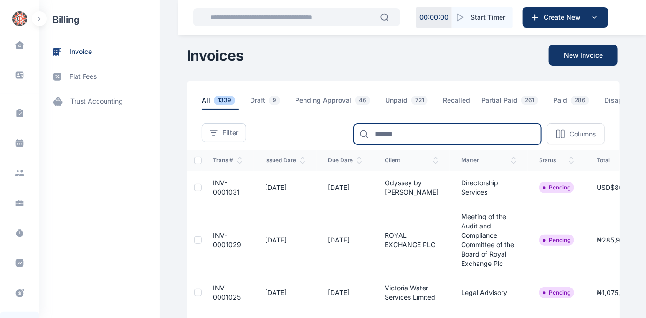
click at [429, 139] on input at bounding box center [448, 134] width 188 height 21
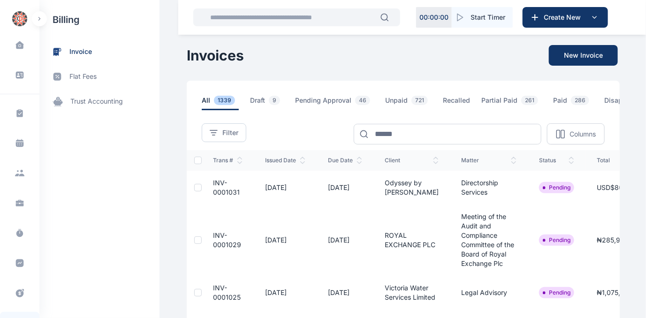
click at [194, 297] on div at bounding box center [198, 293] width 8 height 8
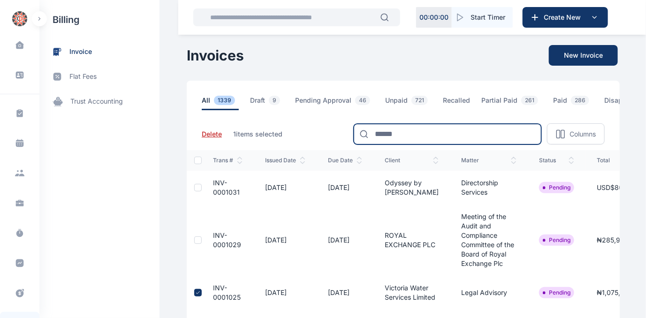
click at [418, 134] on input at bounding box center [448, 134] width 188 height 21
type input "*******"
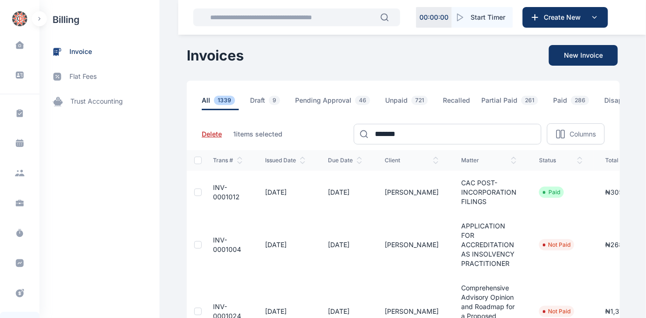
click at [213, 193] on span "INV-0001012" at bounding box center [226, 191] width 27 height 17
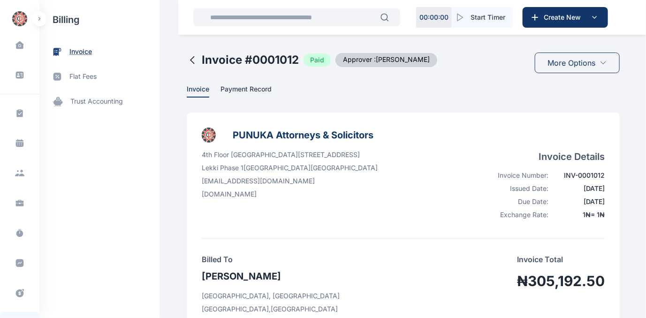
click at [81, 48] on span "invoice" at bounding box center [80, 52] width 23 height 10
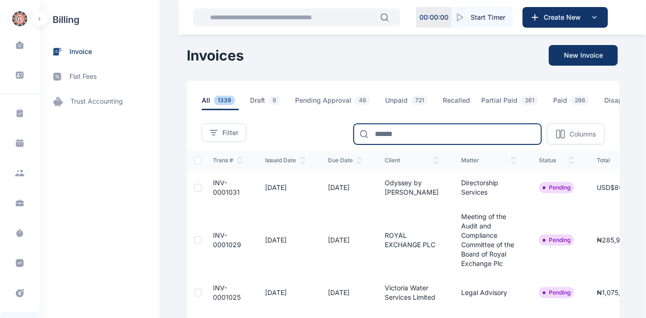
click at [427, 141] on input at bounding box center [448, 134] width 188 height 21
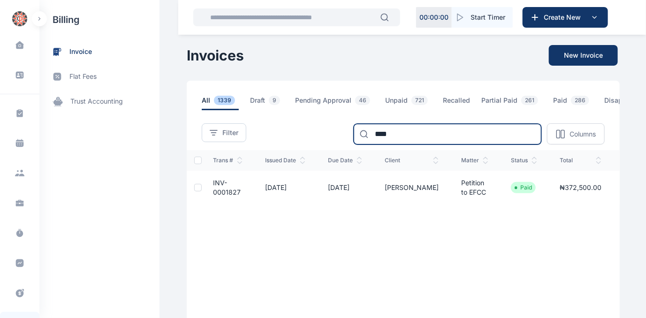
click at [447, 132] on input "****" at bounding box center [448, 134] width 188 height 21
type input "*"
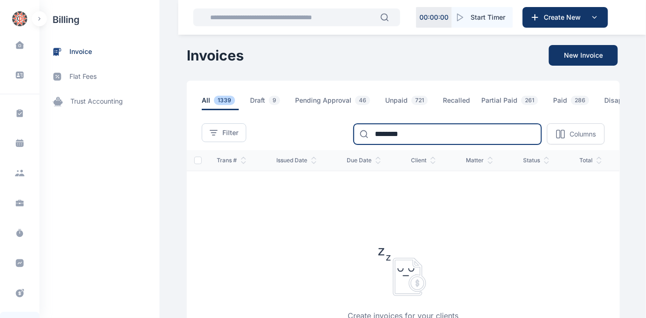
click at [425, 141] on input "********" at bounding box center [448, 134] width 188 height 21
type input "*"
type input "****"
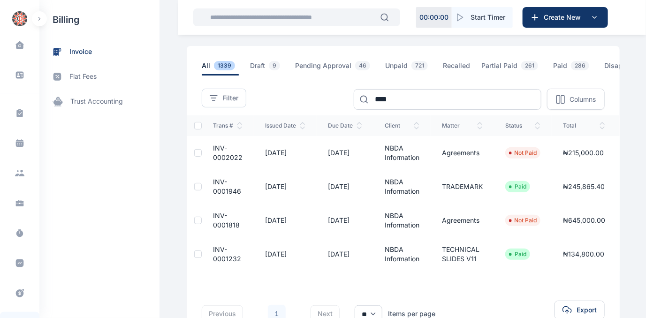
scroll to position [42, 0]
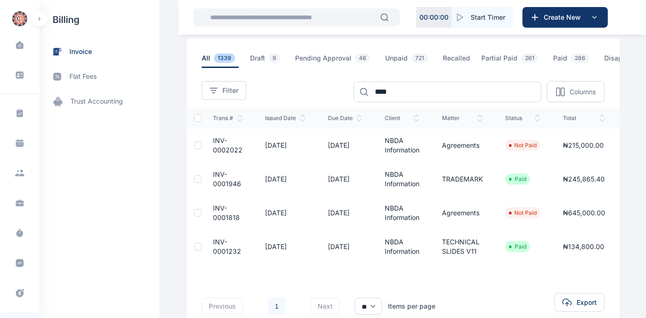
click at [221, 217] on td "INV-0001818" at bounding box center [228, 213] width 52 height 34
drag, startPoint x: 221, startPoint y: 217, endPoint x: 212, endPoint y: 210, distance: 11.5
click at [213, 210] on span "INV-0001818" at bounding box center [226, 212] width 27 height 17
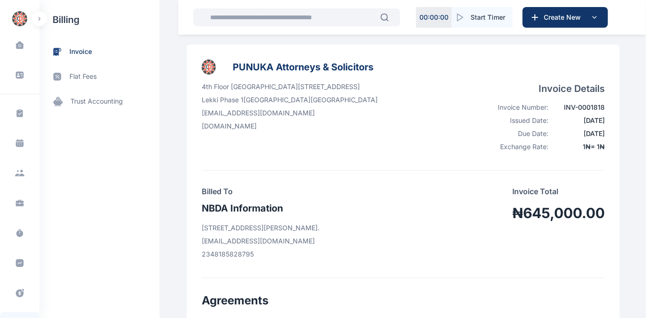
scroll to position [85, 0]
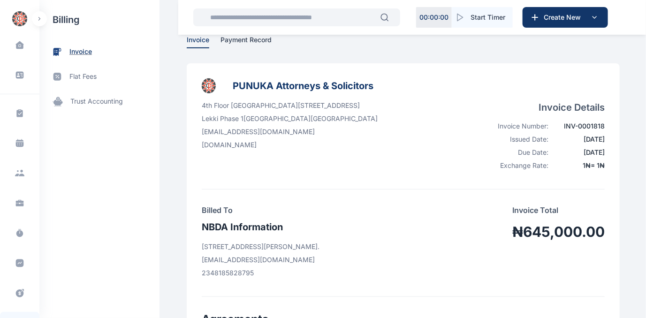
click at [83, 52] on span "invoice" at bounding box center [80, 52] width 23 height 10
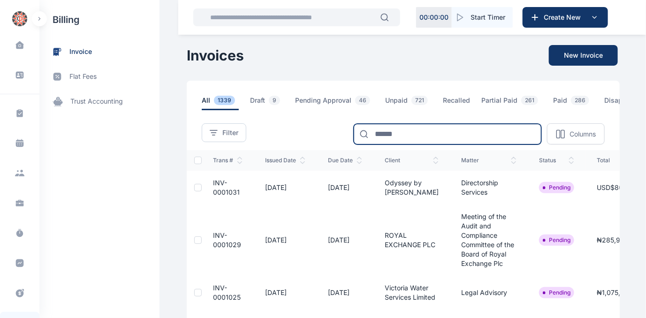
click at [447, 133] on input at bounding box center [448, 134] width 188 height 21
type input "****"
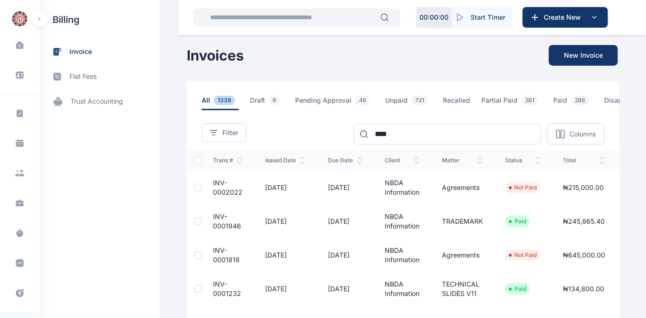
click at [217, 223] on span "INV-0001946" at bounding box center [227, 221] width 28 height 17
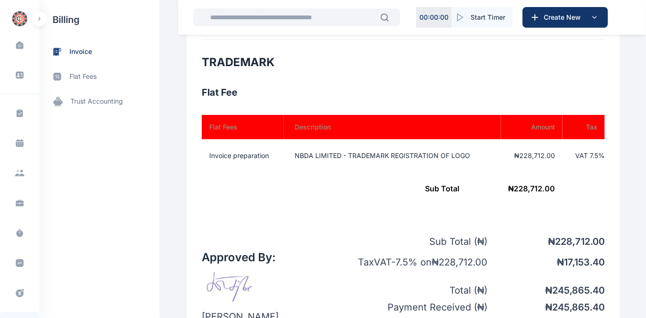
scroll to position [215, 0]
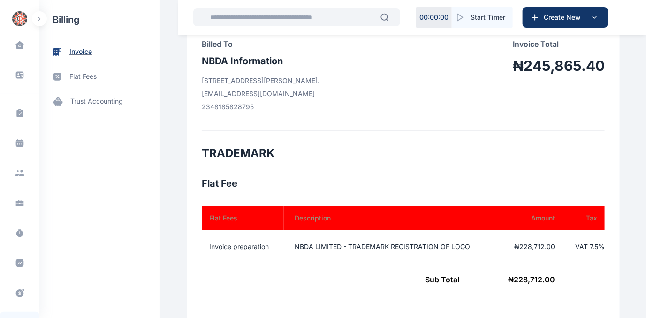
click at [75, 51] on span "invoice" at bounding box center [80, 52] width 23 height 10
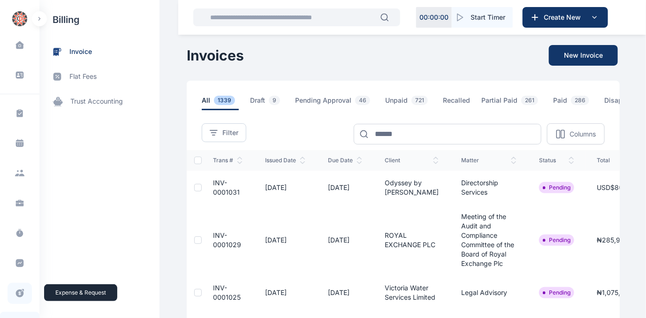
click at [16, 291] on icon at bounding box center [20, 293] width 8 height 8
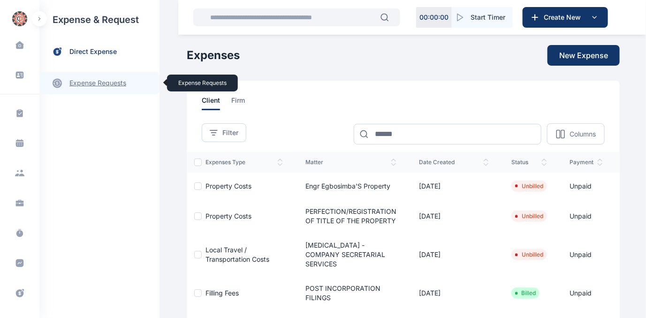
click at [107, 79] on link "expense requests expense requests" at bounding box center [99, 83] width 120 height 23
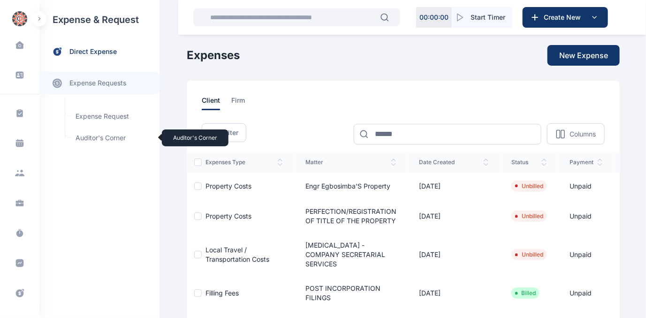
click at [87, 136] on span "Auditor's Corner Auditor's Corner" at bounding box center [112, 138] width 85 height 18
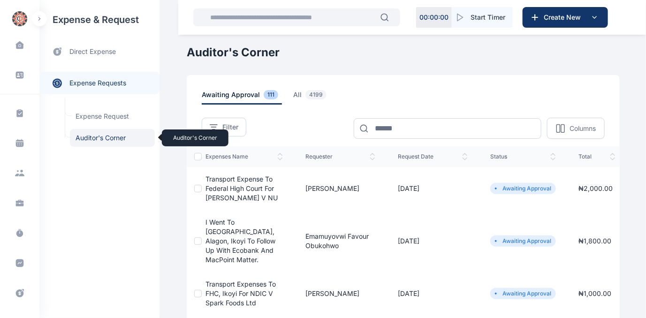
click at [90, 137] on span "Auditor's Corner Auditor's Corner" at bounding box center [112, 138] width 85 height 18
click at [89, 136] on span "Auditor's Corner Auditor's Corner" at bounding box center [112, 138] width 85 height 18
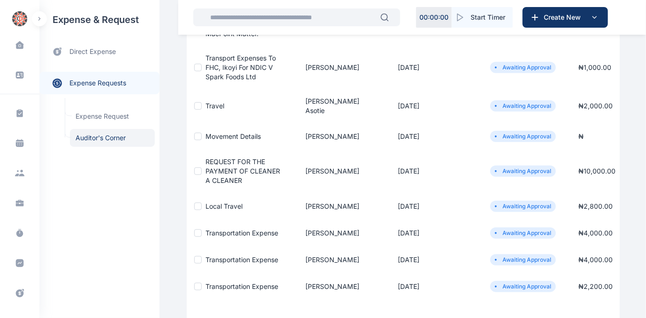
scroll to position [298, 0]
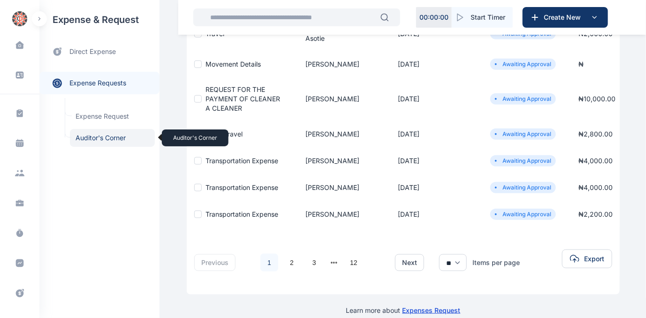
click at [113, 138] on span "Auditor's Corner Auditor's Corner" at bounding box center [112, 138] width 85 height 18
